Goal: Check status: Check status

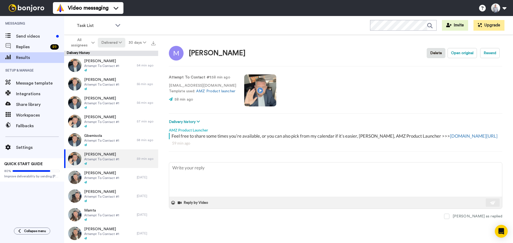
click at [114, 46] on button "Delivered" at bounding box center [111, 43] width 27 height 10
click at [109, 61] on div "Opened" at bounding box center [112, 63] width 25 height 6
type textarea "x"
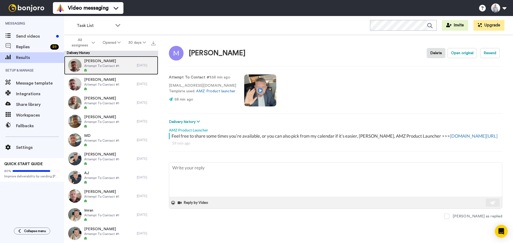
click at [100, 63] on span "[PERSON_NAME]" at bounding box center [101, 61] width 35 height 5
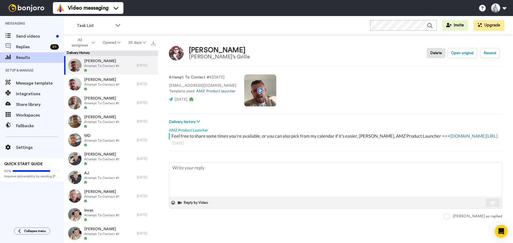
type textarea "x"
